Goal: Task Accomplishment & Management: Use online tool/utility

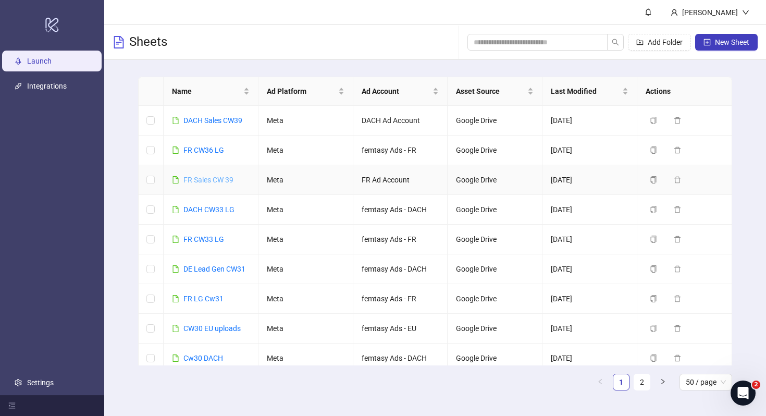
click at [204, 178] on link "FR Sales CW 39" at bounding box center [208, 180] width 50 height 8
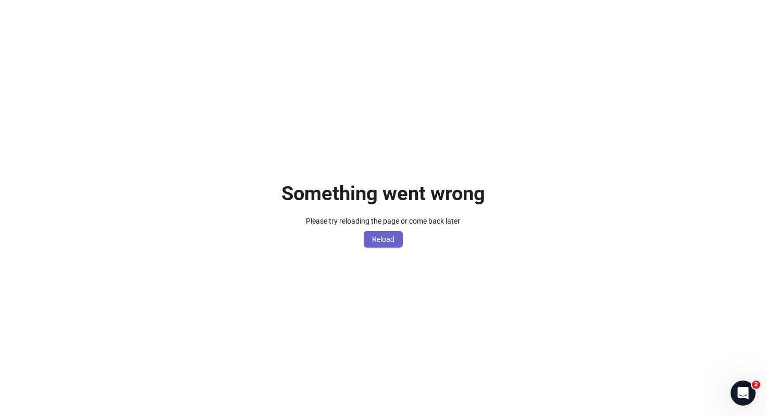
click at [370, 246] on button "Reload" at bounding box center [383, 239] width 39 height 17
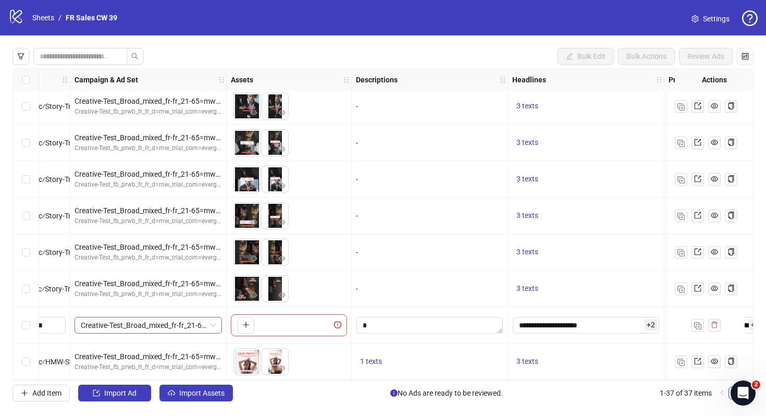
scroll to position [1064, 337]
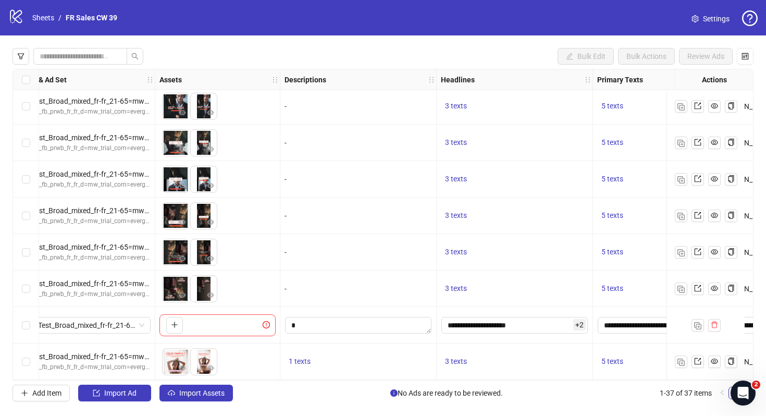
click at [712, 15] on span "Settings" at bounding box center [716, 18] width 27 height 11
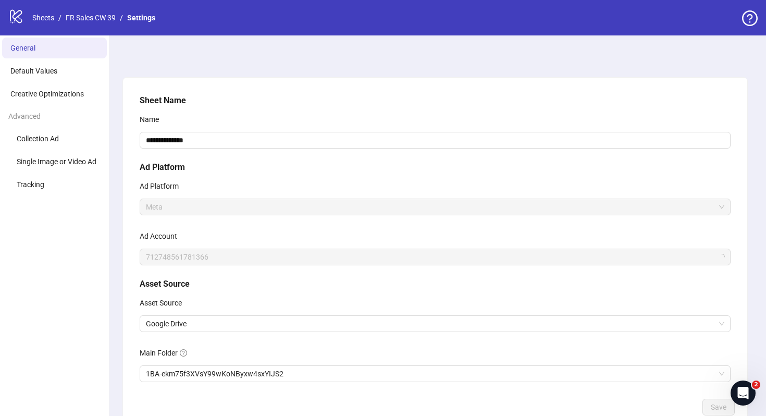
scroll to position [67, 0]
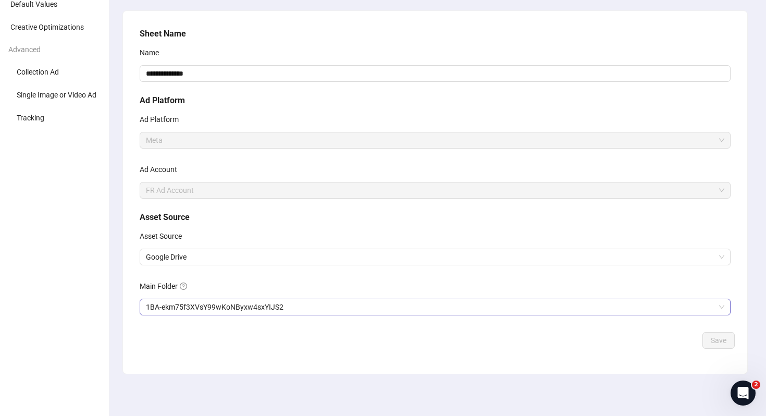
click at [206, 304] on span "1BA-ekm75f3XVsY99wKoNByxw4sxYIJS2" at bounding box center [435, 307] width 578 height 16
click at [702, 337] on button "Save" at bounding box center [718, 340] width 32 height 17
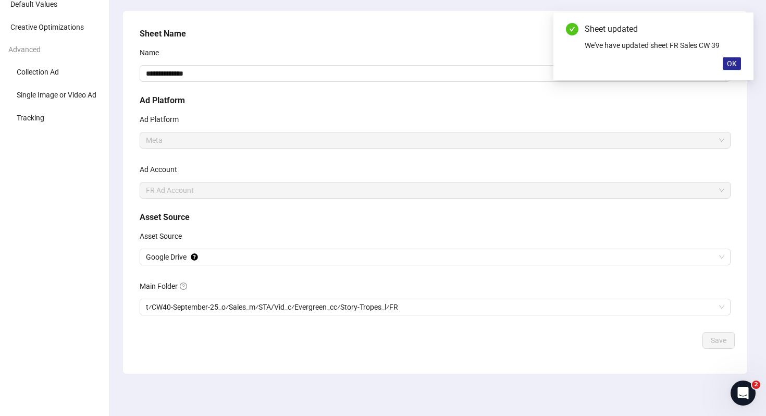
click at [725, 61] on button "OK" at bounding box center [732, 63] width 18 height 13
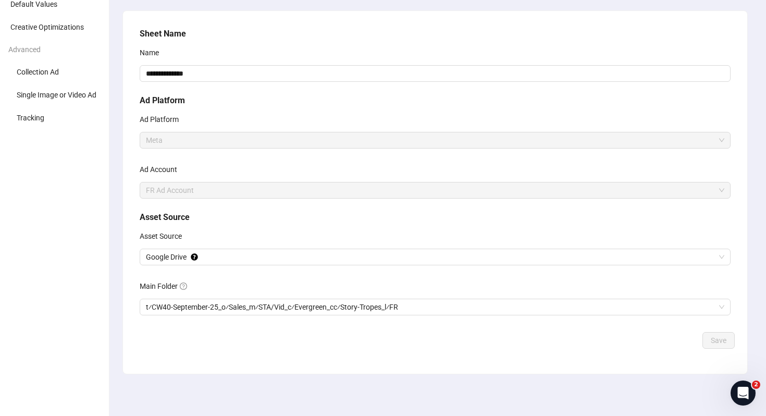
scroll to position [0, 0]
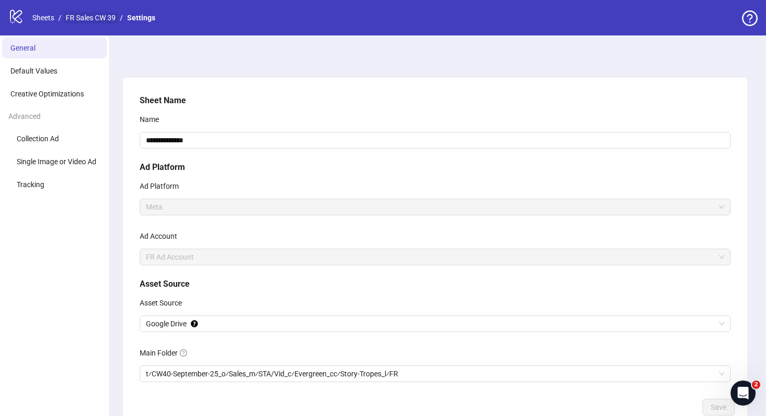
click at [107, 19] on link "FR Sales CW 39" at bounding box center [91, 17] width 54 height 11
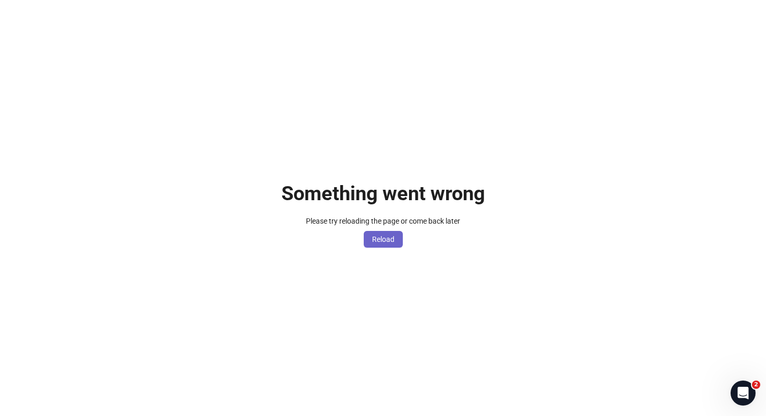
click at [386, 233] on button "Reload" at bounding box center [383, 239] width 39 height 17
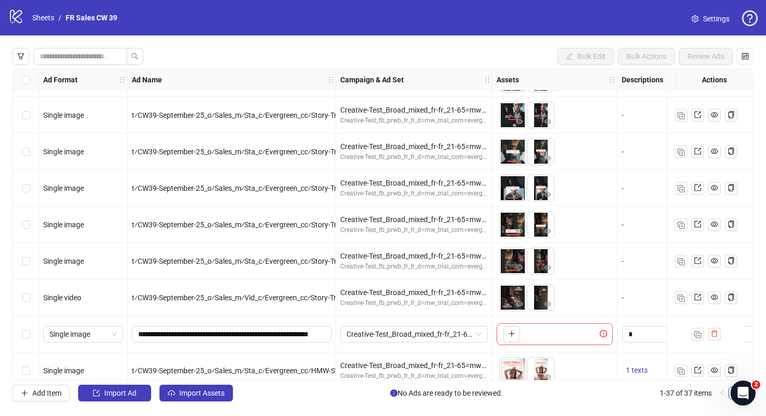
scroll to position [1064, 0]
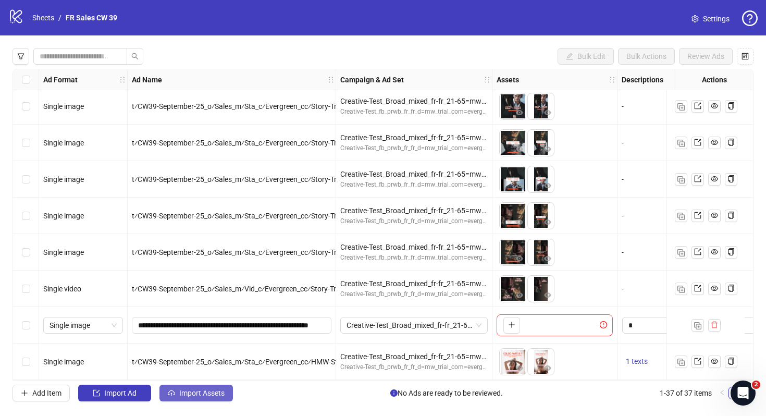
click at [204, 395] on span "Import Assets" at bounding box center [201, 393] width 45 height 8
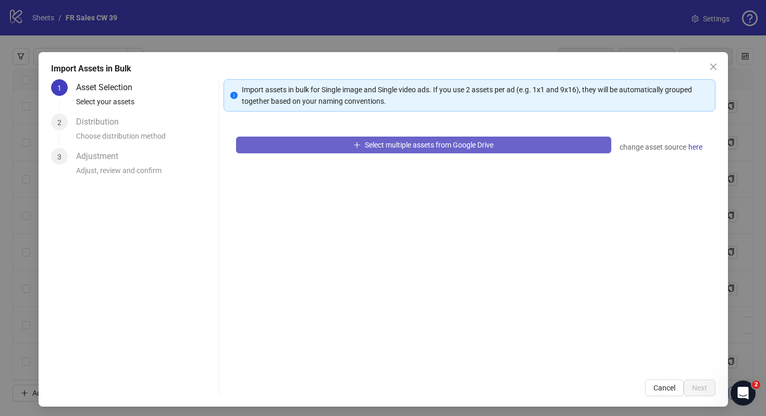
click at [380, 141] on span "Select multiple assets from Google Drive" at bounding box center [429, 145] width 129 height 8
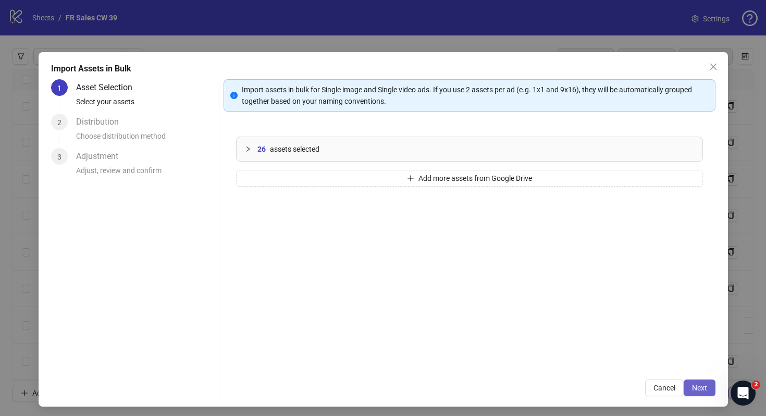
click at [709, 384] on button "Next" at bounding box center [700, 387] width 32 height 17
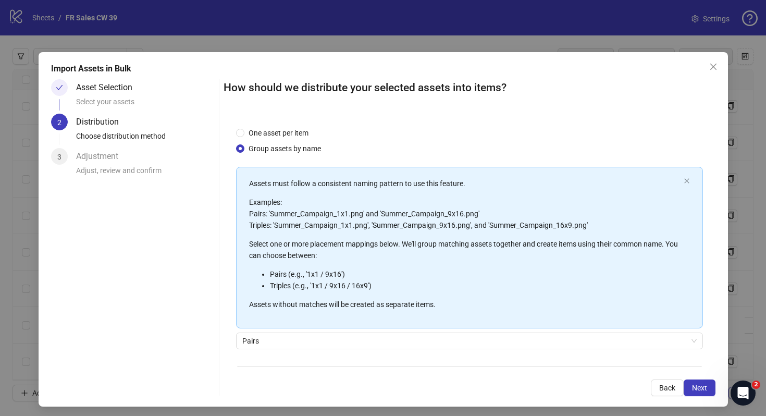
click at [325, 361] on div "Pairs" at bounding box center [469, 346] width 467 height 29
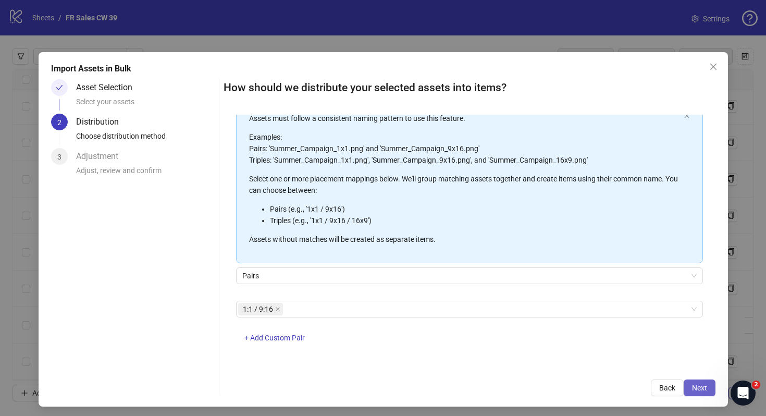
click at [698, 391] on span "Next" at bounding box center [699, 387] width 15 height 8
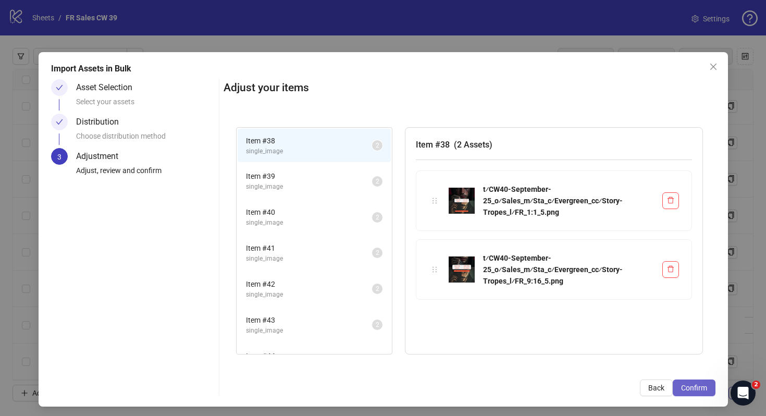
click at [698, 391] on span "Confirm" at bounding box center [694, 387] width 26 height 8
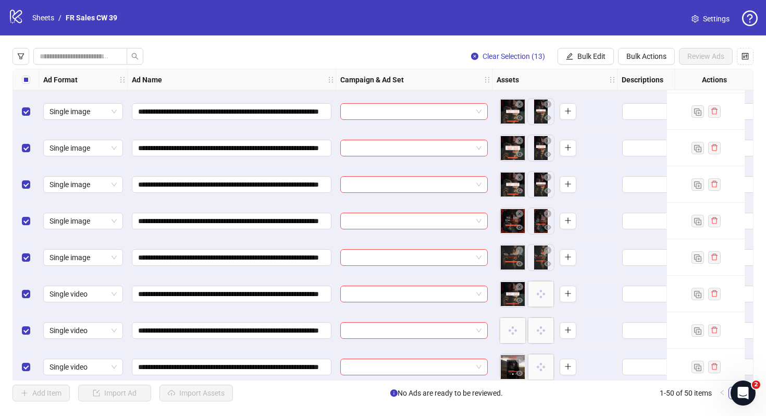
scroll to position [1270, 0]
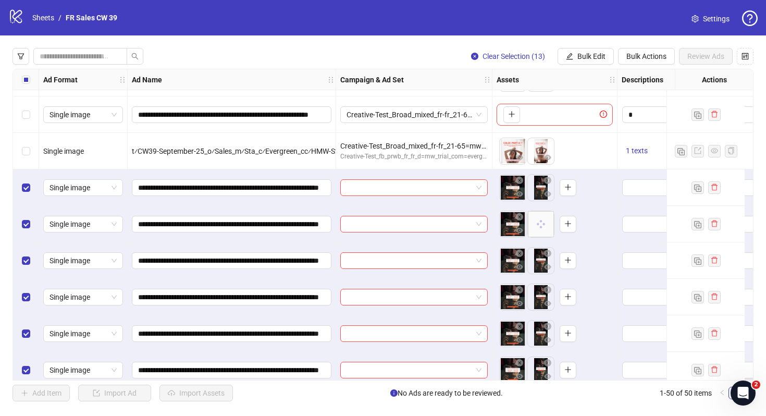
click at [30, 110] on div "Select row 36" at bounding box center [26, 114] width 26 height 36
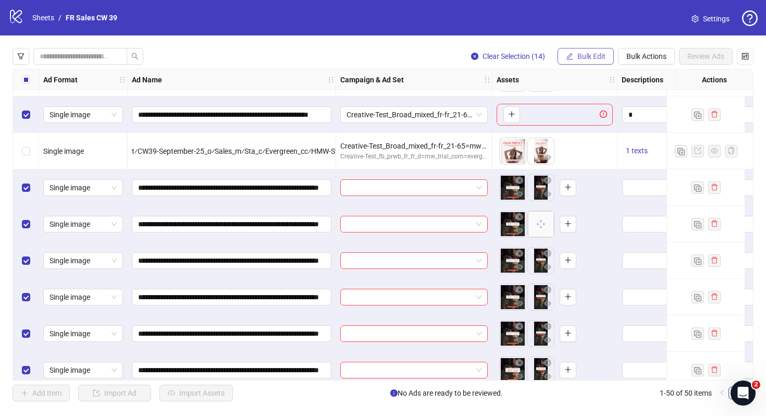
click at [582, 59] on span "Bulk Edit" at bounding box center [591, 56] width 28 height 8
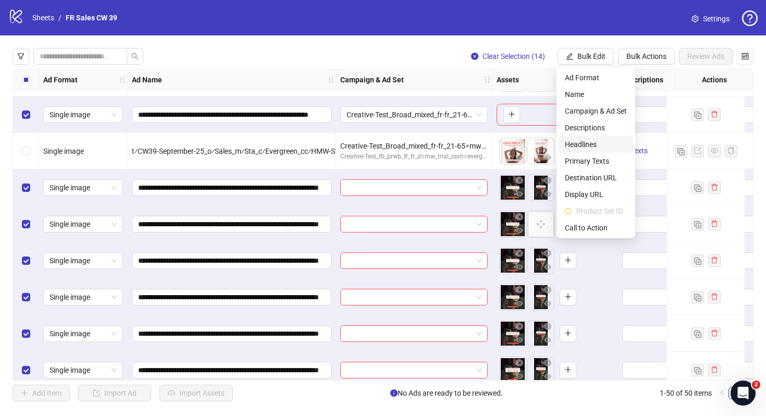
click at [594, 142] on span "Headlines" at bounding box center [596, 144] width 62 height 11
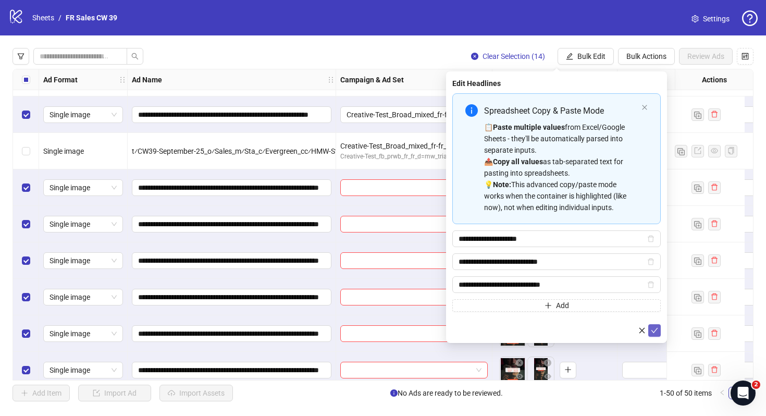
click at [655, 333] on icon "check" at bounding box center [654, 330] width 7 height 7
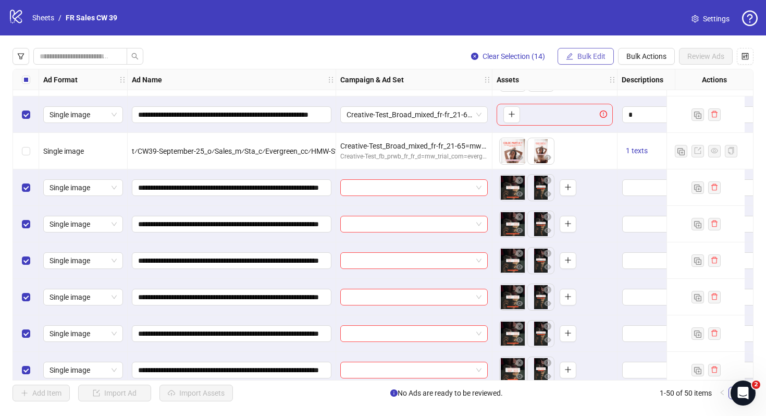
click at [591, 62] on button "Bulk Edit" at bounding box center [585, 56] width 56 height 17
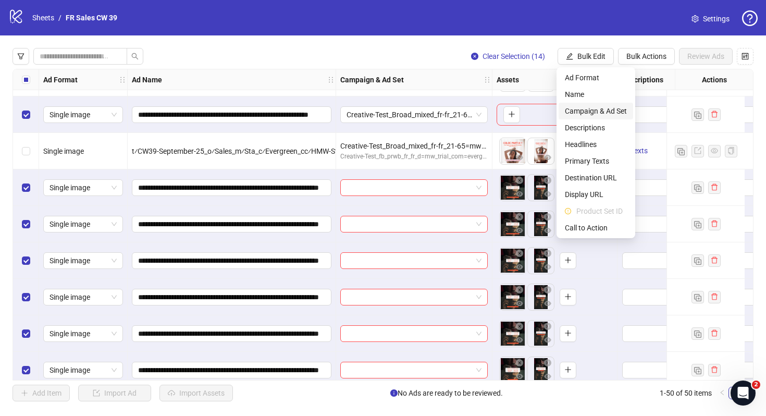
click at [580, 107] on span "Campaign & Ad Set" at bounding box center [596, 110] width 62 height 11
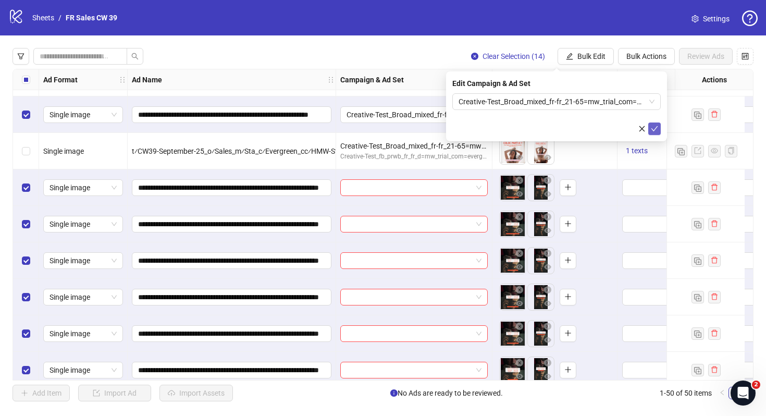
click at [653, 126] on icon "check" at bounding box center [654, 128] width 7 height 7
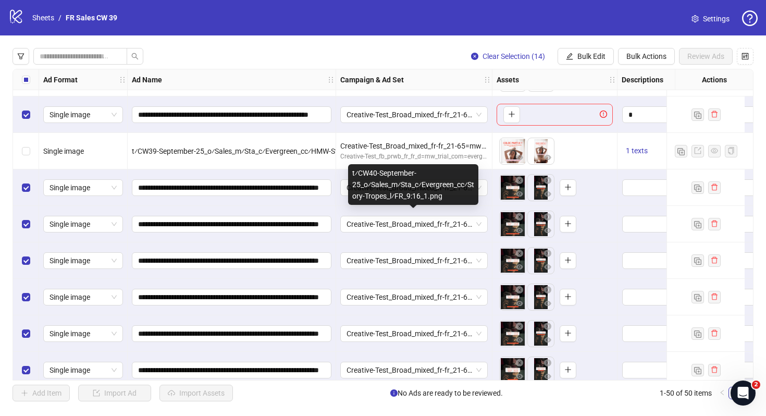
scroll to position [1270, 189]
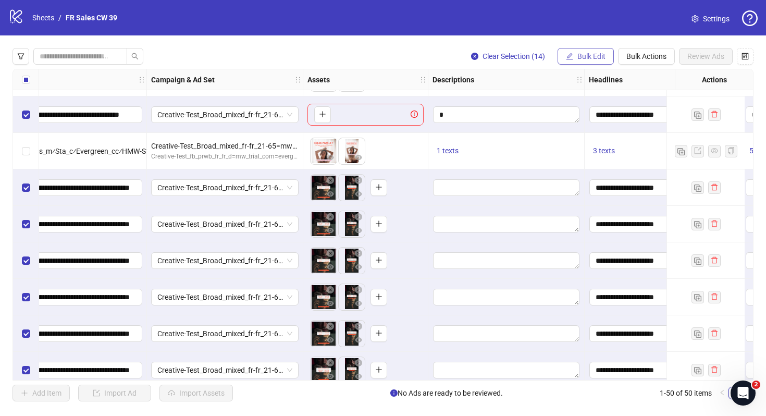
click at [603, 55] on span "Bulk Edit" at bounding box center [591, 56] width 28 height 8
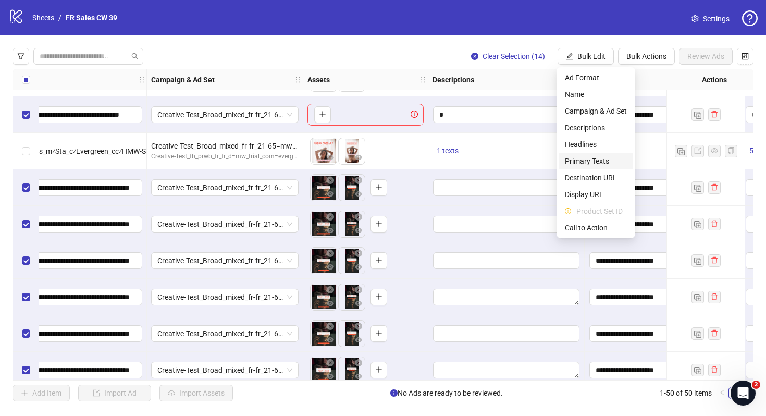
click at [587, 166] on span "Primary Texts" at bounding box center [596, 160] width 62 height 11
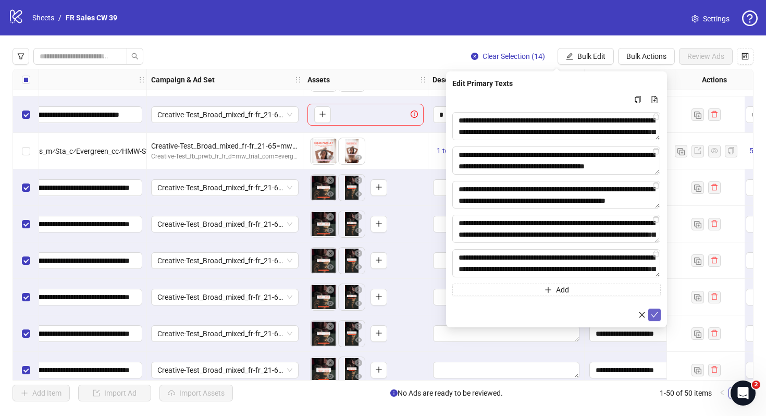
click at [654, 316] on icon "check" at bounding box center [654, 314] width 7 height 5
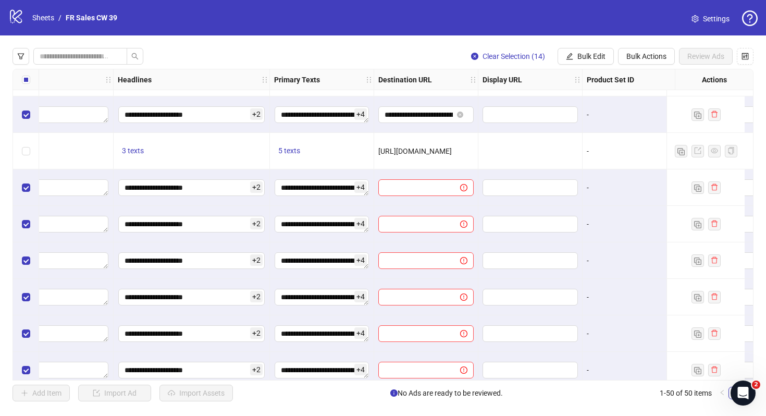
scroll to position [1270, 694]
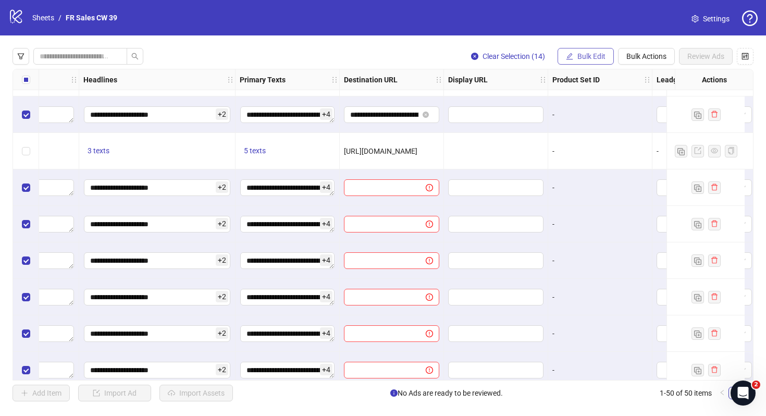
click at [597, 55] on span "Bulk Edit" at bounding box center [591, 56] width 28 height 8
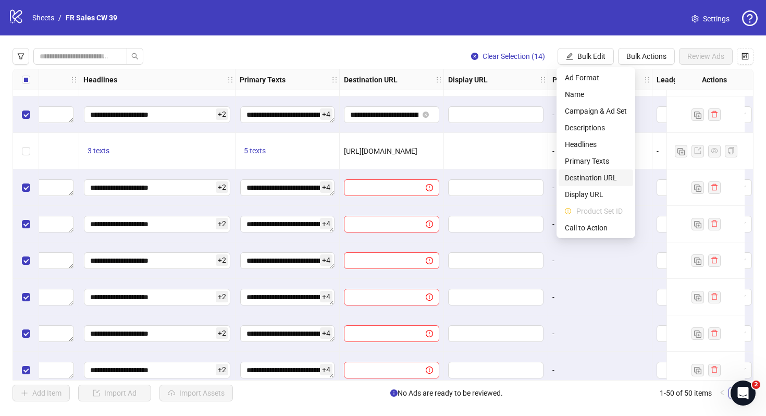
click at [603, 182] on span "Destination URL" at bounding box center [596, 177] width 62 height 11
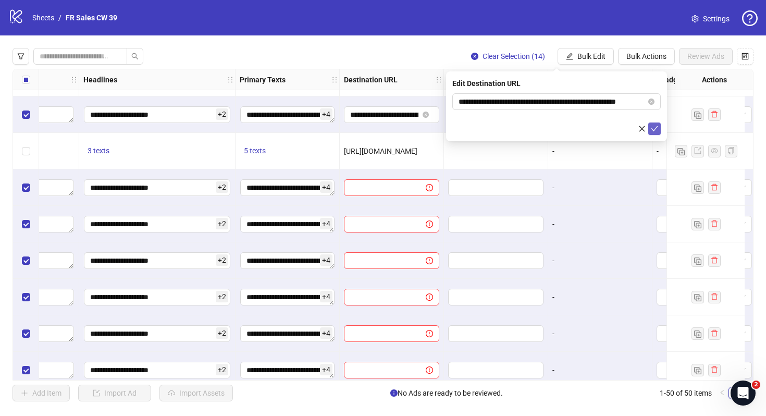
click at [651, 131] on icon "check" at bounding box center [654, 128] width 7 height 7
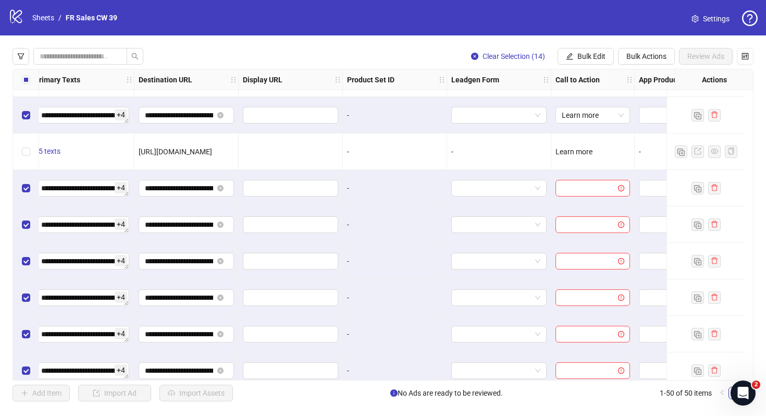
scroll to position [1270, 972]
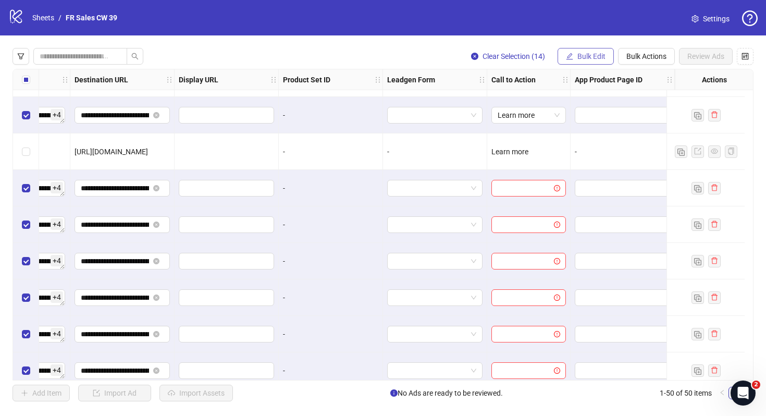
click at [598, 56] on span "Bulk Edit" at bounding box center [591, 56] width 28 height 8
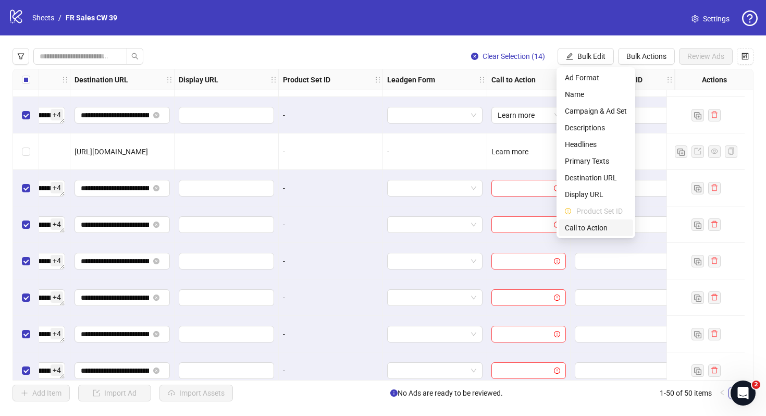
click at [597, 222] on span "Call to Action" at bounding box center [596, 227] width 62 height 11
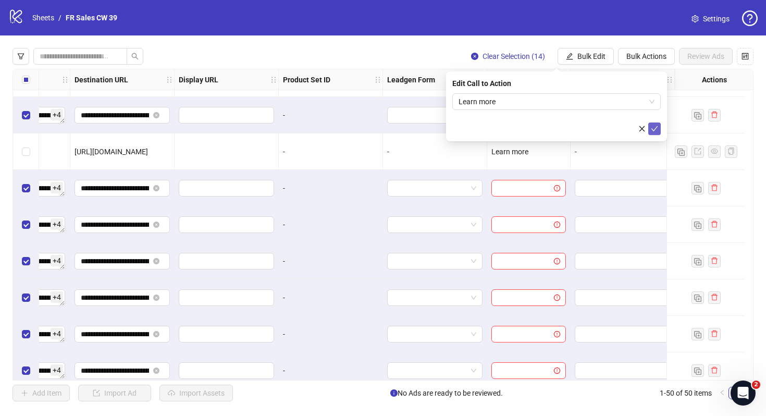
click at [651, 129] on icon "check" at bounding box center [654, 128] width 7 height 7
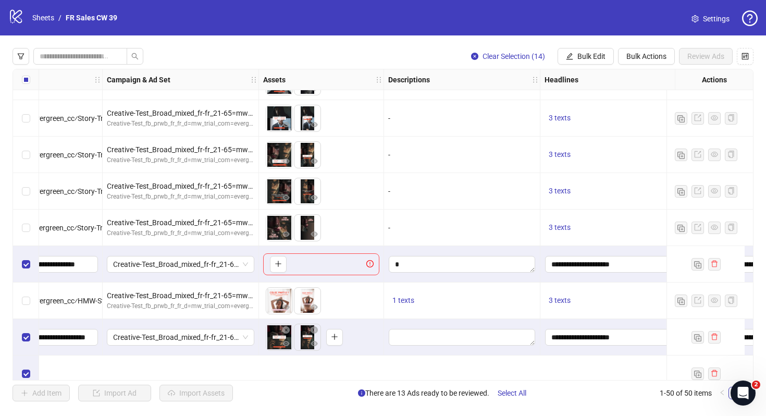
scroll to position [1000, 233]
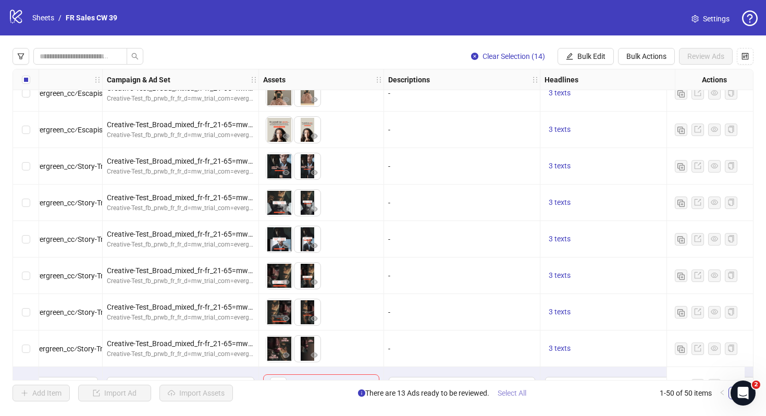
click at [520, 391] on span "Select All" at bounding box center [512, 393] width 29 height 8
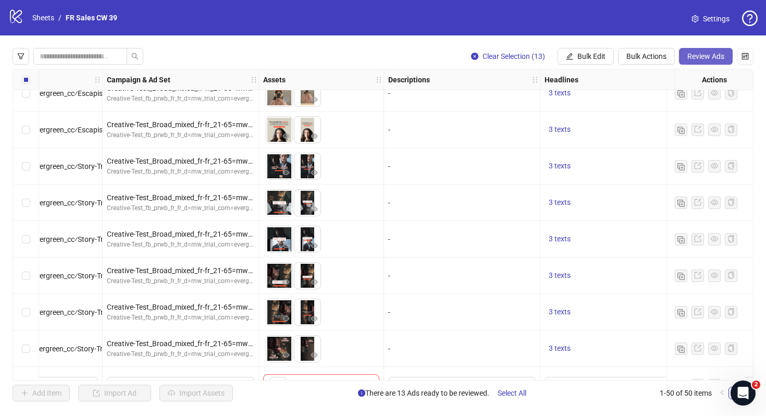
click at [698, 61] on button "Review Ads" at bounding box center [706, 56] width 54 height 17
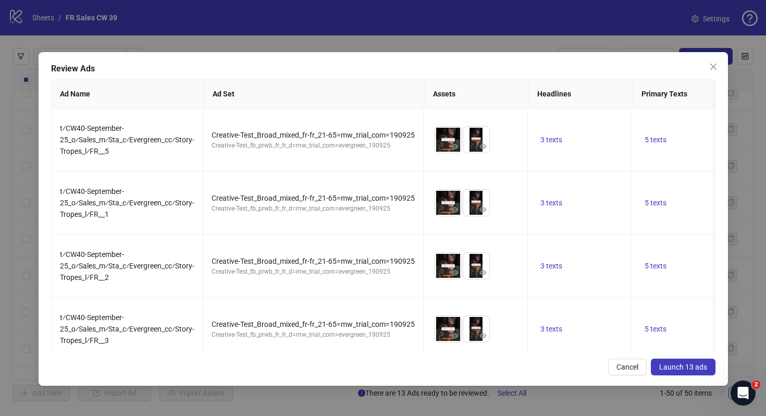
click at [686, 371] on button "Launch 13 ads" at bounding box center [683, 366] width 65 height 17
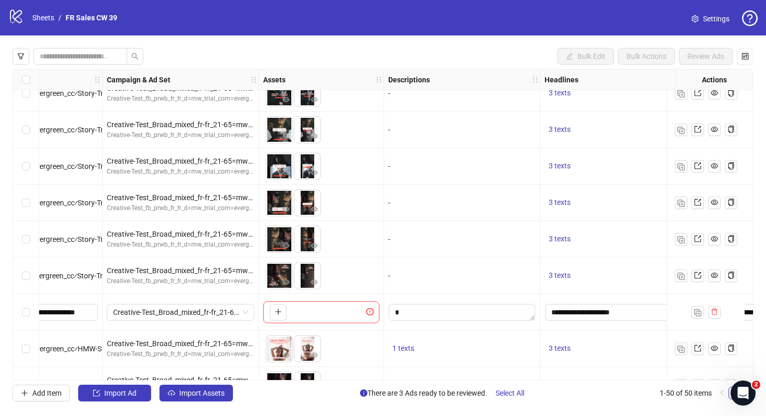
scroll to position [1051, 233]
